Goal: Find specific page/section: Find specific page/section

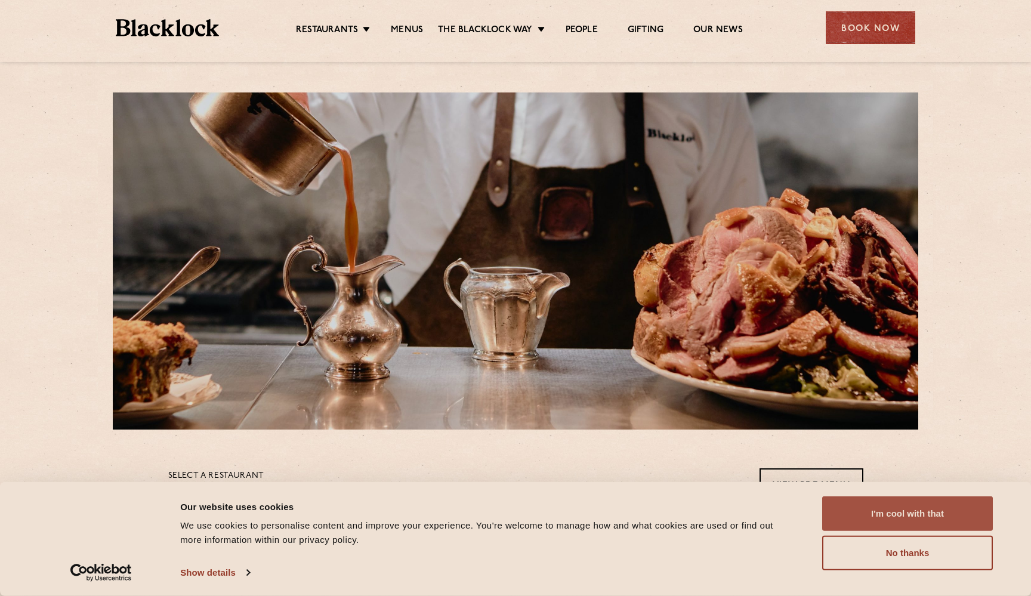
click at [931, 515] on button "I'm cool with that" at bounding box center [908, 514] width 171 height 35
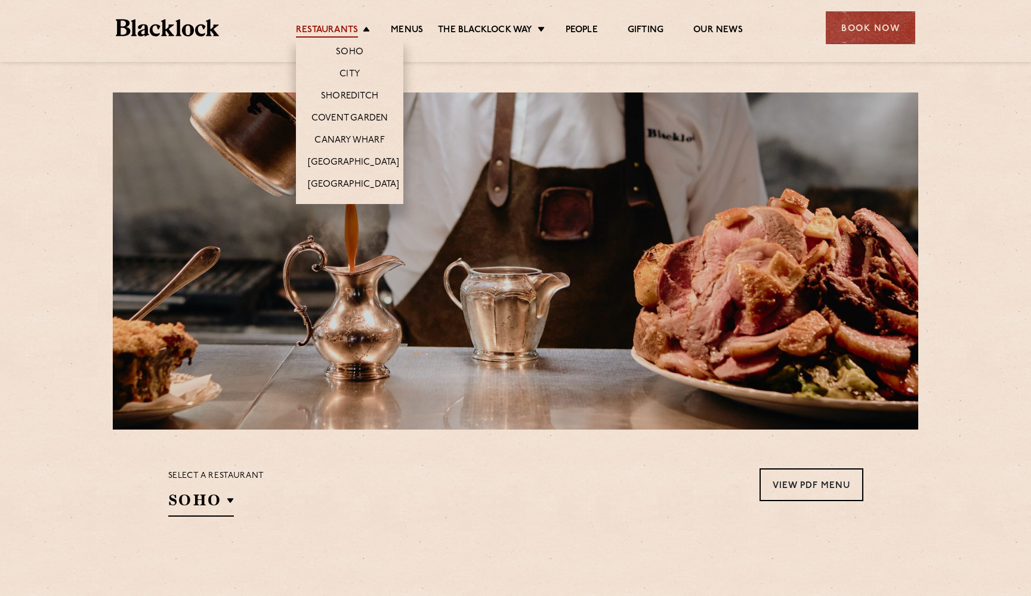
click at [325, 25] on link "Restaurants" at bounding box center [327, 30] width 62 height 13
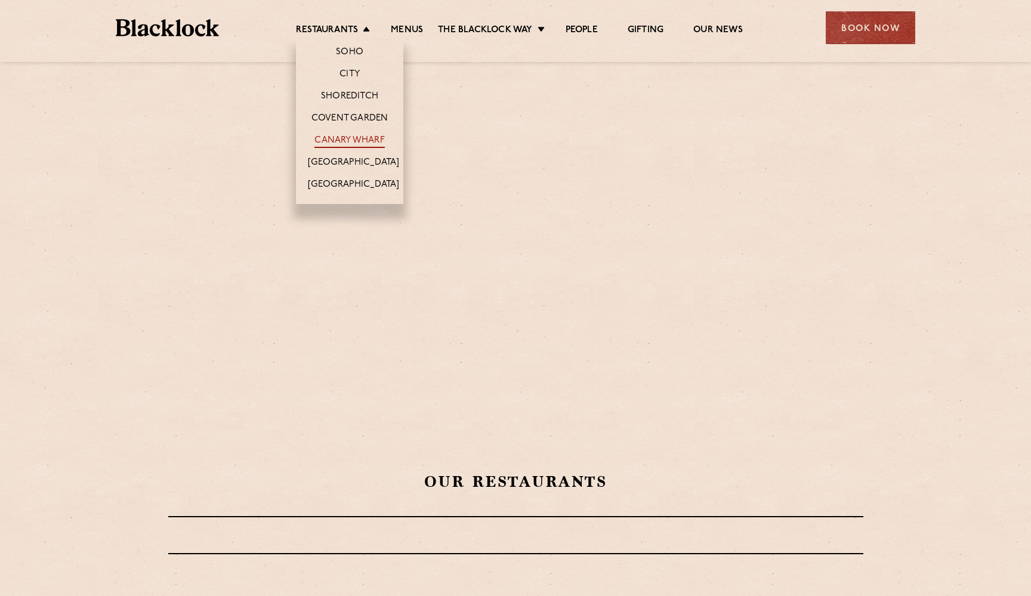
click at [346, 140] on link "Canary Wharf" at bounding box center [350, 141] width 70 height 13
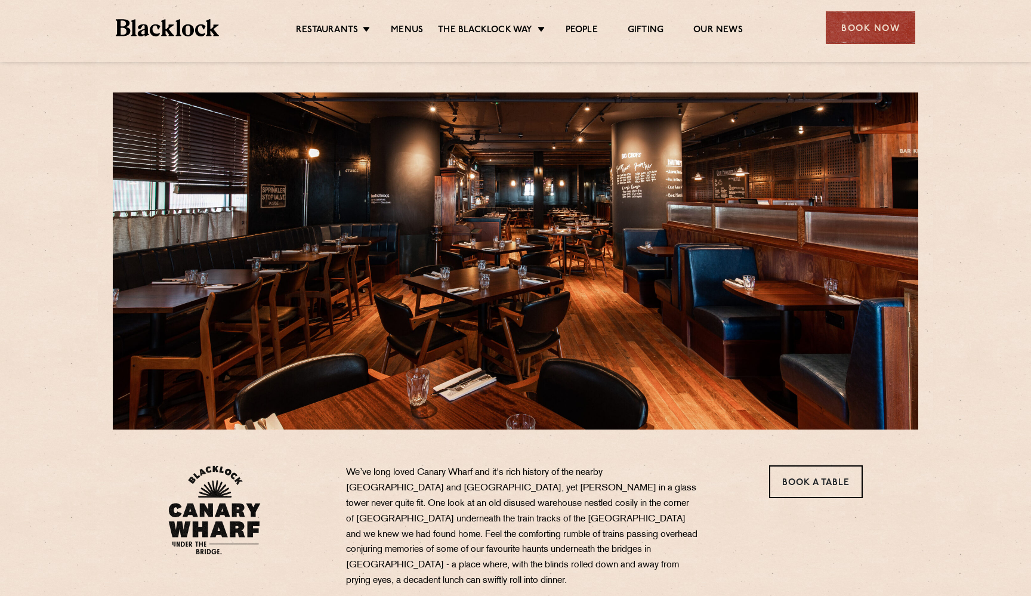
click at [409, 23] on ul "Restaurants [GEOGRAPHIC_DATA] [GEOGRAPHIC_DATA] [GEOGRAPHIC_DATA] [GEOGRAPHIC_D…" at bounding box center [519, 28] width 601 height 19
click at [411, 29] on link "Menus" at bounding box center [407, 30] width 32 height 13
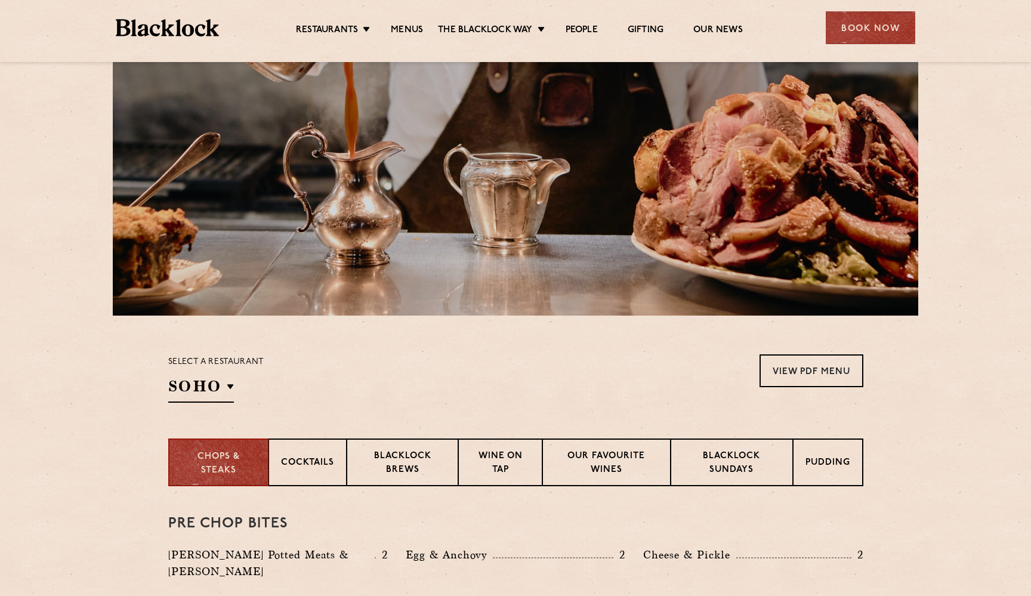
scroll to position [360, 0]
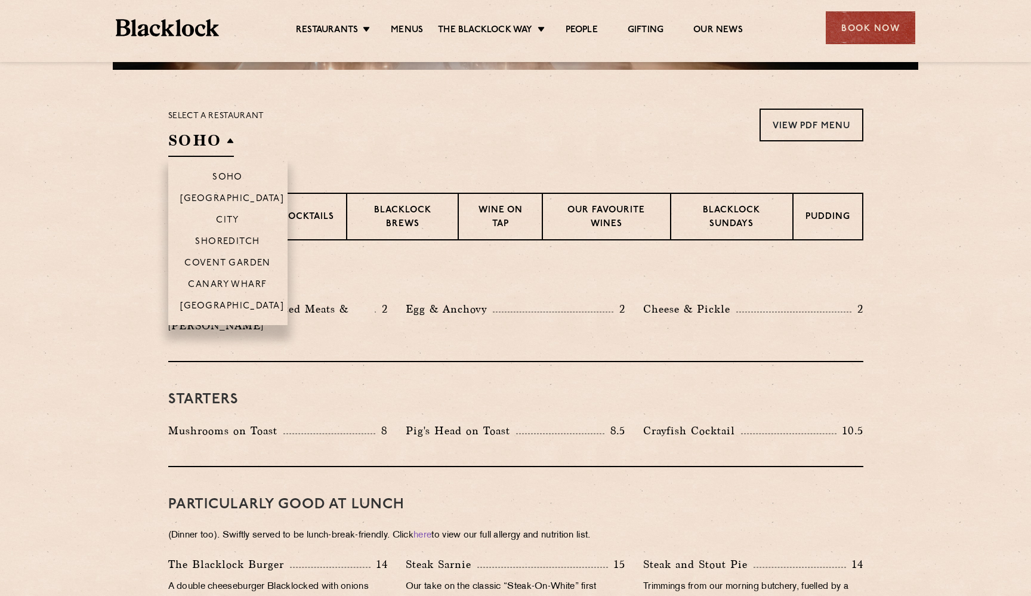
click at [226, 138] on h2 "SOHO" at bounding box center [201, 143] width 66 height 27
click at [238, 279] on li "Canary Wharf" at bounding box center [227, 283] width 119 height 21
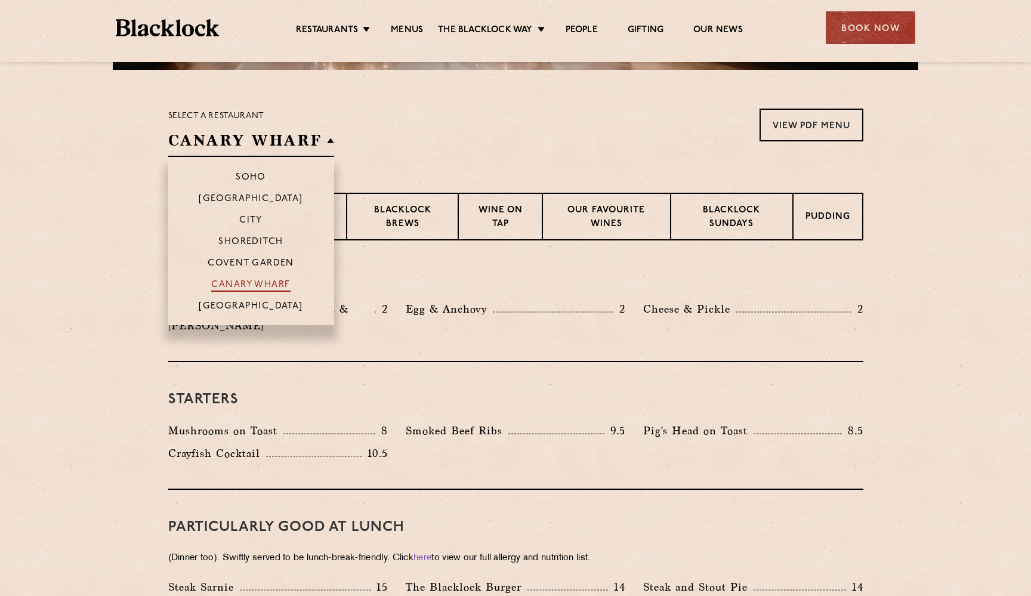
click at [276, 283] on p "Canary Wharf" at bounding box center [250, 286] width 79 height 12
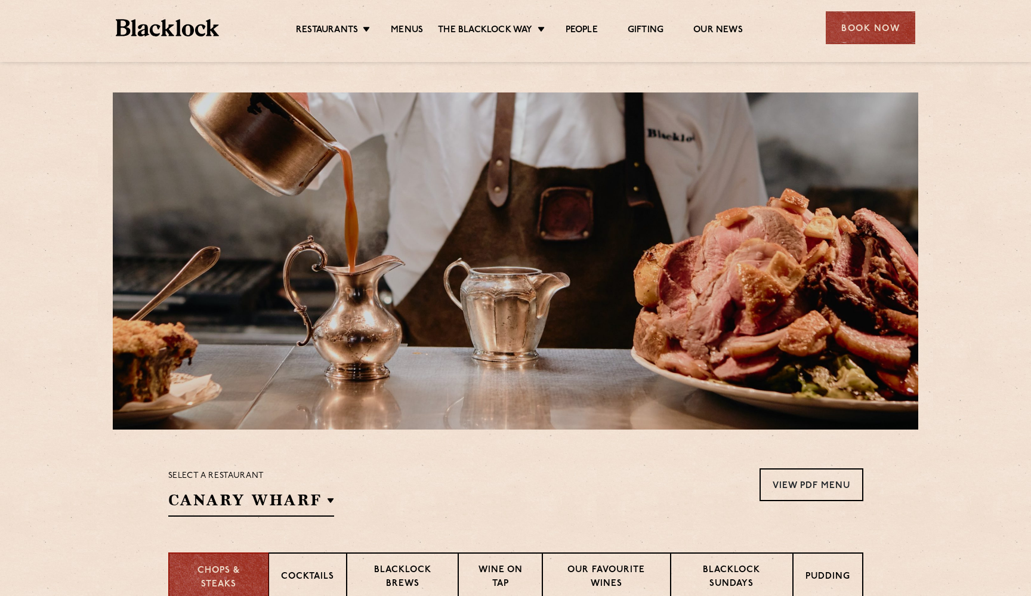
scroll to position [0, 0]
